Goal: Obtain resource: Obtain resource

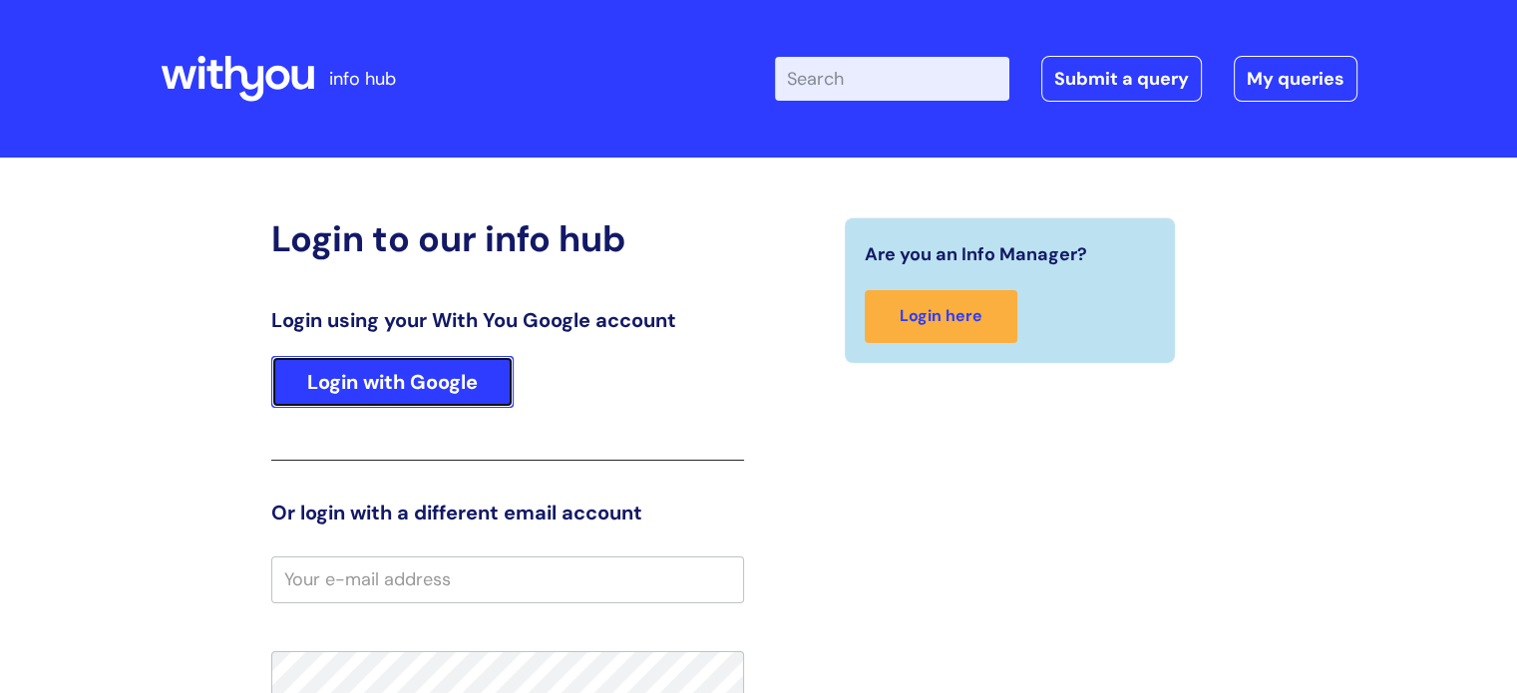
click at [336, 394] on link "Login with Google" at bounding box center [392, 382] width 242 height 52
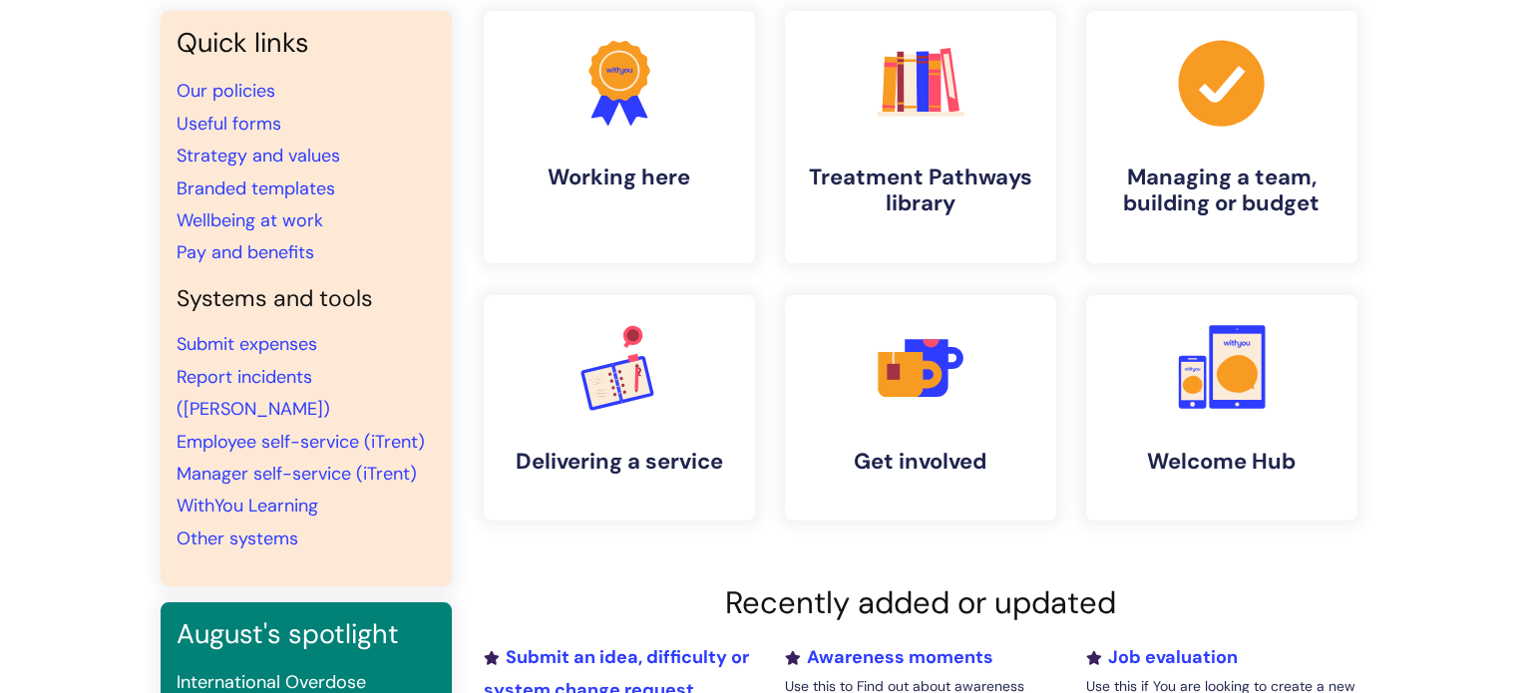
scroll to position [163, 0]
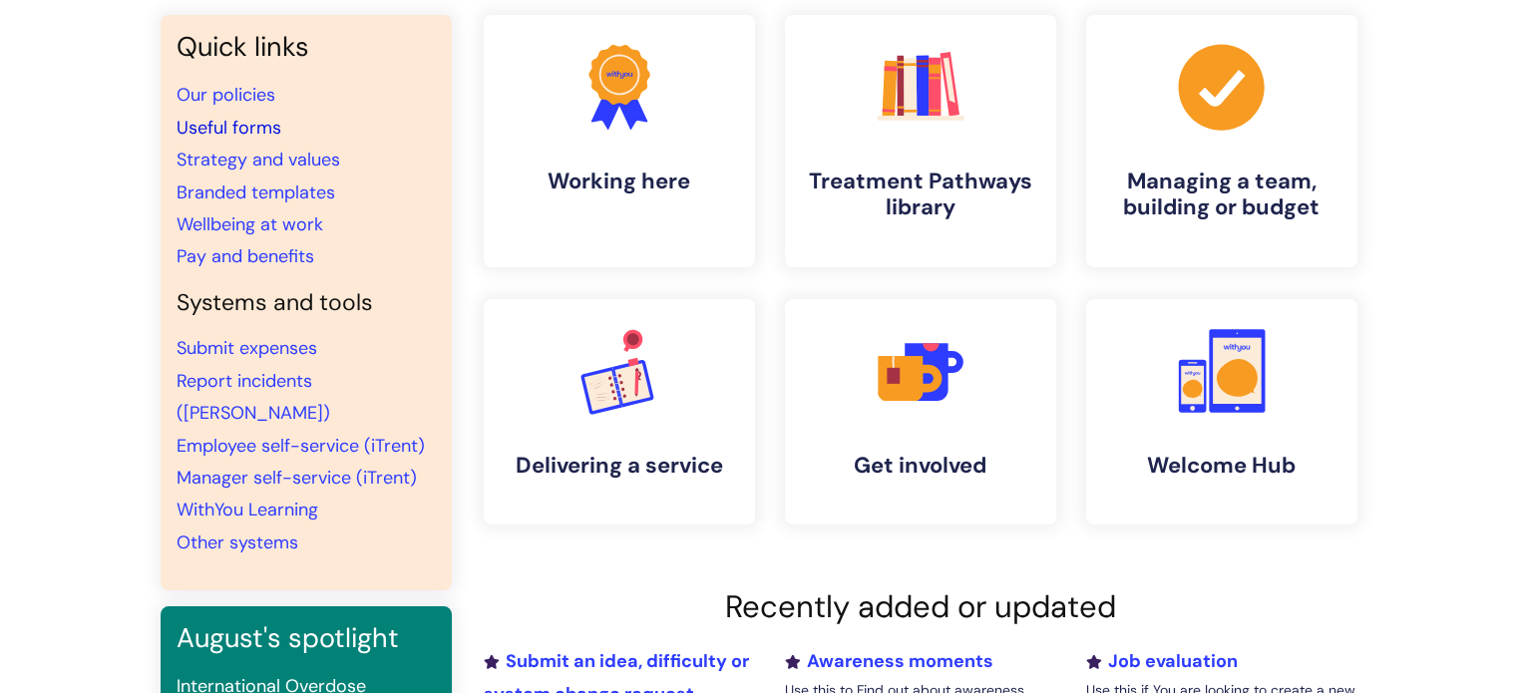
click at [211, 128] on link "Useful forms" at bounding box center [229, 128] width 105 height 24
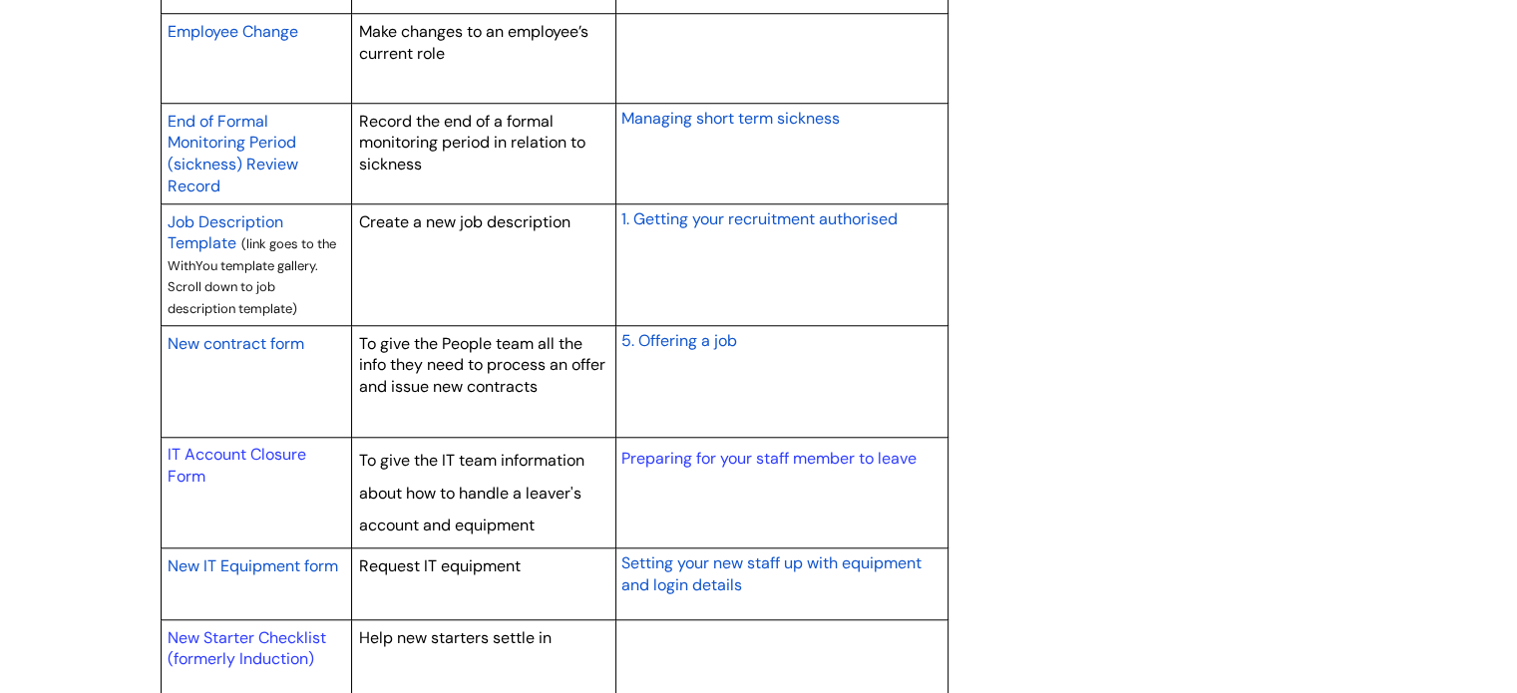
scroll to position [1733, 0]
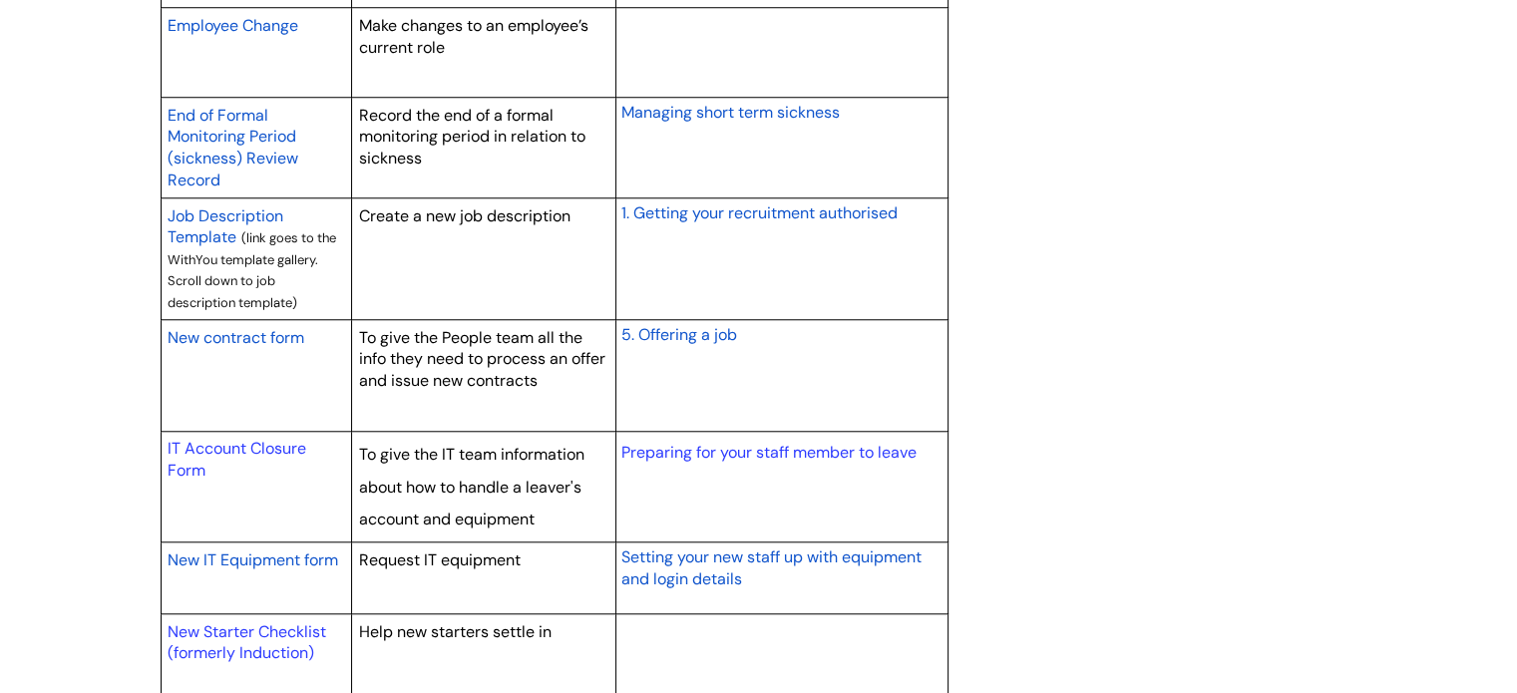
click at [246, 341] on span "New contract form" at bounding box center [236, 337] width 137 height 21
